Goal: Task Accomplishment & Management: Use online tool/utility

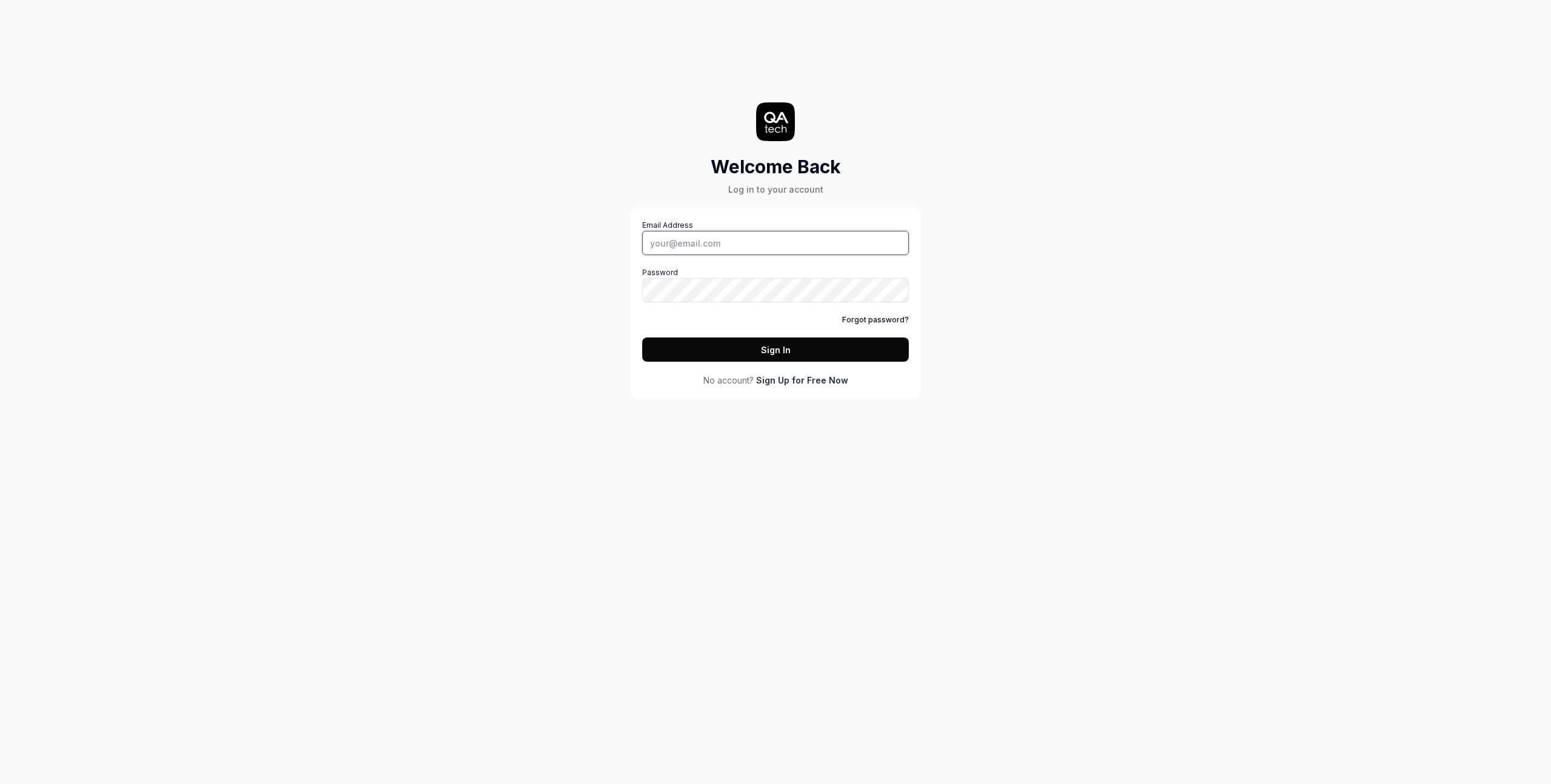
click at [681, 234] on input "Email Address" at bounding box center [775, 243] width 267 height 24
click at [0, 783] on com-1password-button at bounding box center [0, 784] width 0 height 0
type input "[PERSON_NAME][EMAIL_ADDRESS][DOMAIN_NAME]"
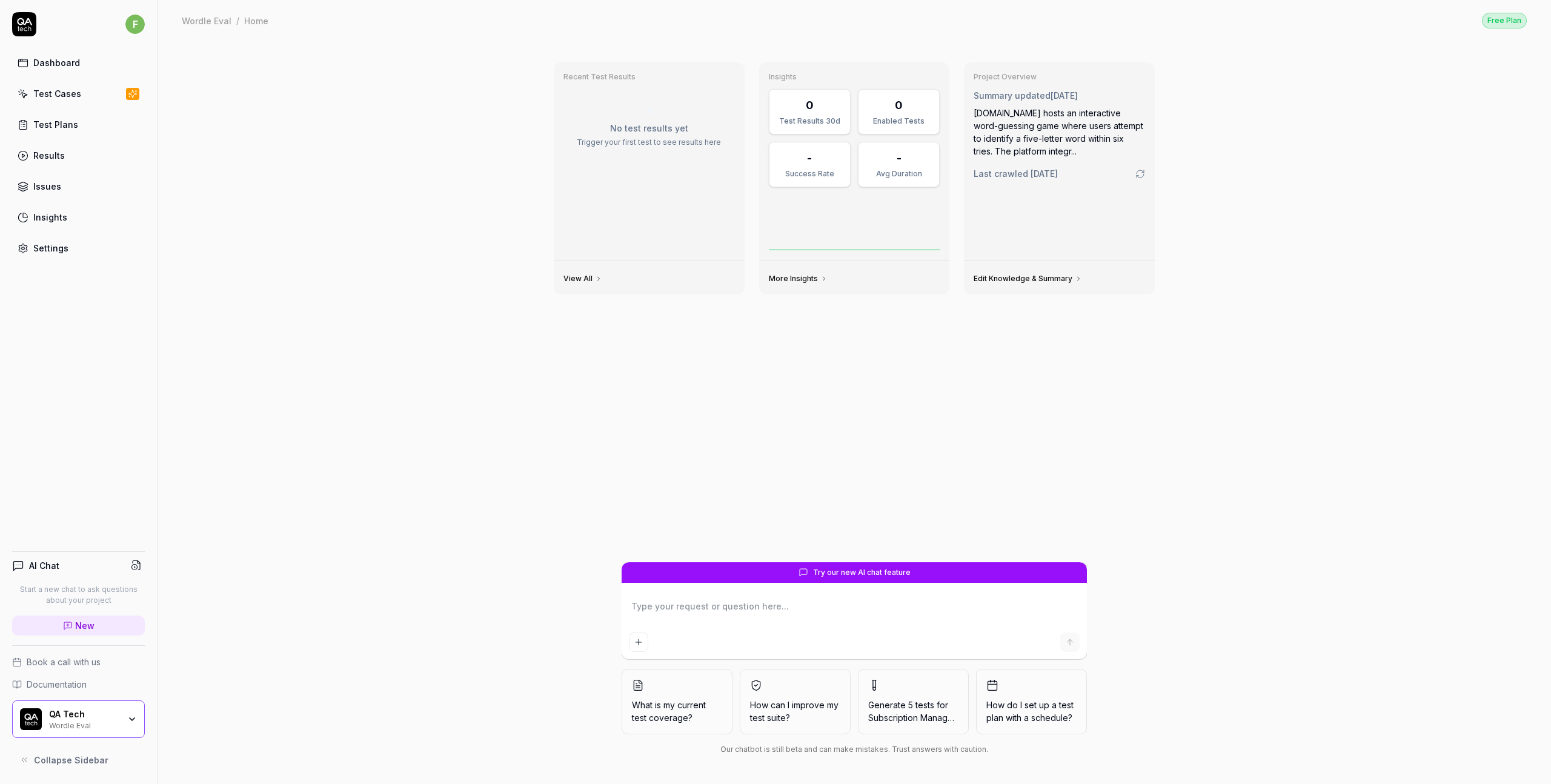
click at [775, 345] on div "Recent Test Results No test results yet Trigger your first test to see results …" at bounding box center [854, 307] width 620 height 510
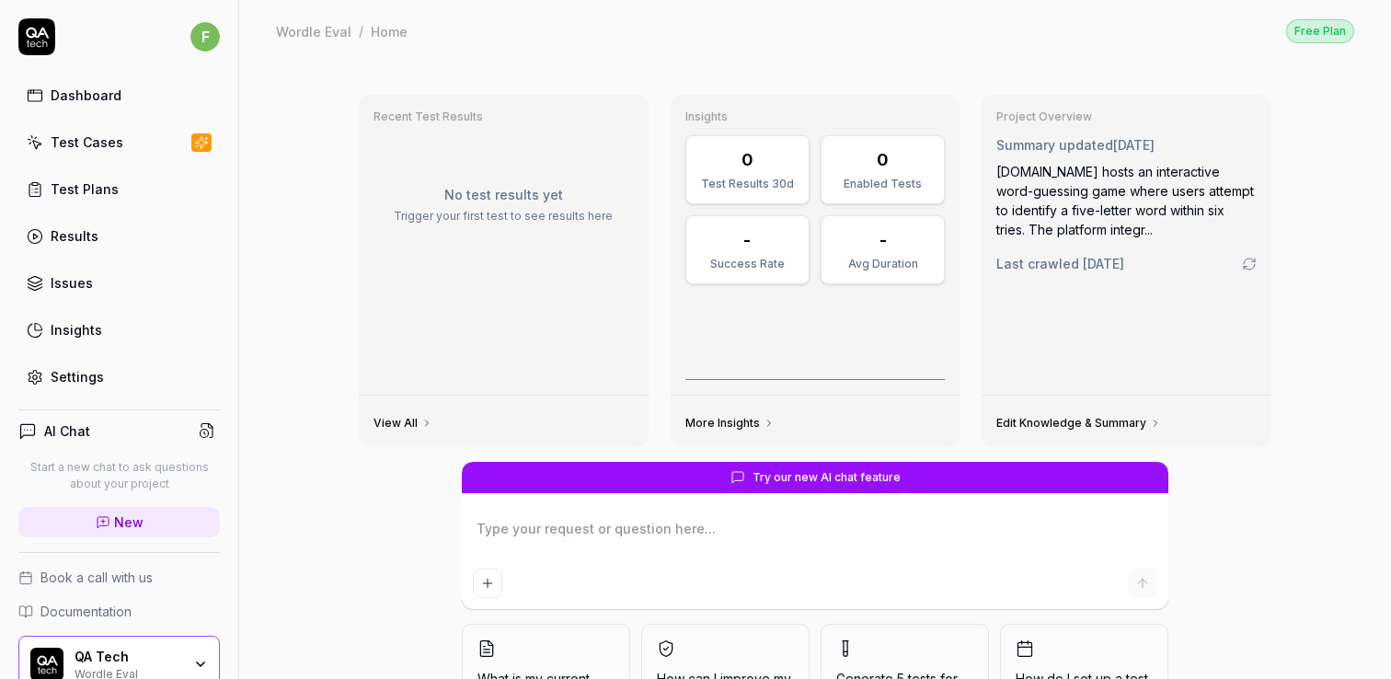
type textarea "*"
